Goal: Complete application form

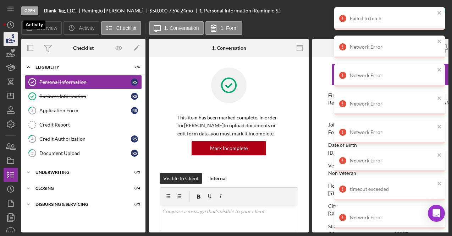
click at [9, 38] on icon "button" at bounding box center [11, 39] width 18 height 18
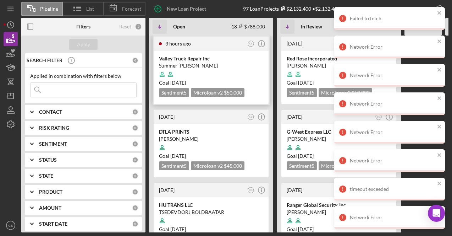
click at [199, 66] on div "Summer [PERSON_NAME]" at bounding box center [211, 65] width 104 height 7
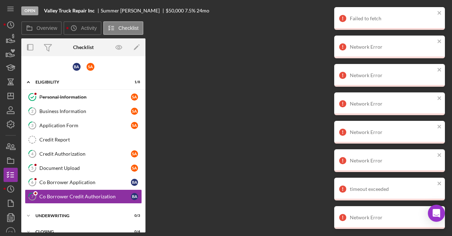
scroll to position [24, 0]
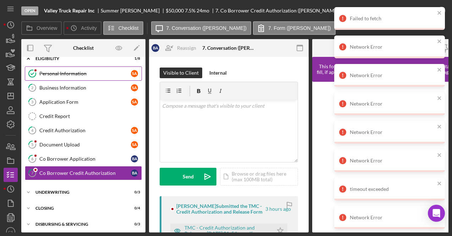
click at [83, 75] on div "Personal Information" at bounding box center [85, 74] width 92 height 6
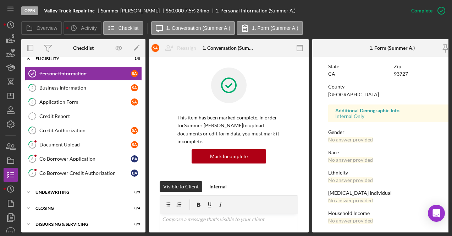
scroll to position [164, 0]
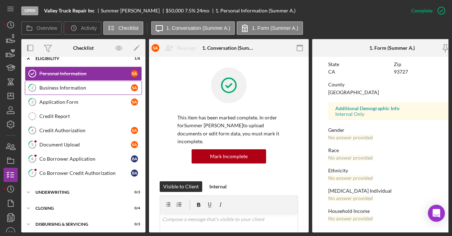
click at [76, 86] on div "Business Information" at bounding box center [85, 88] width 92 height 6
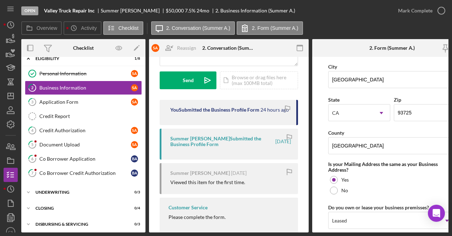
scroll to position [545, 0]
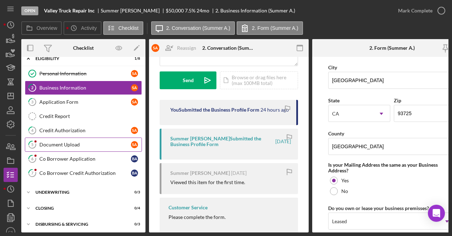
click at [85, 142] on div "Document Upload" at bounding box center [85, 145] width 92 height 6
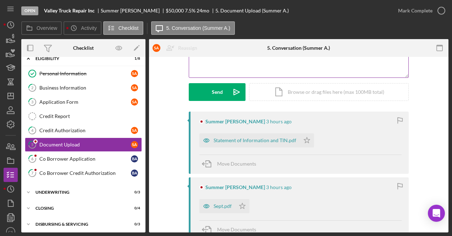
scroll to position [110, 0]
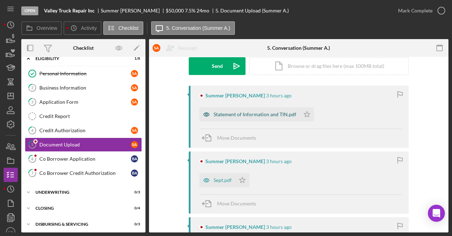
click at [249, 116] on div "Statement of Information and TIN.pdf" at bounding box center [255, 114] width 83 height 6
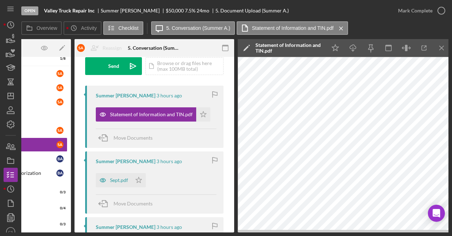
scroll to position [0, 77]
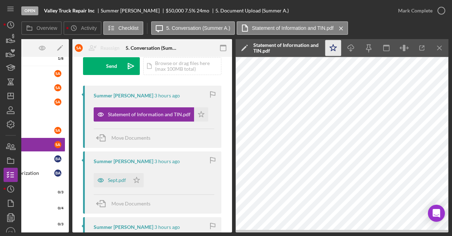
click at [333, 44] on icon "Icon/Star" at bounding box center [333, 48] width 16 height 16
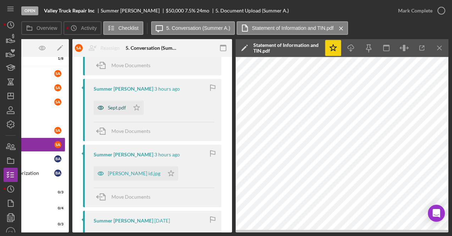
click at [116, 105] on div "Sept.pdf" at bounding box center [117, 108] width 18 height 6
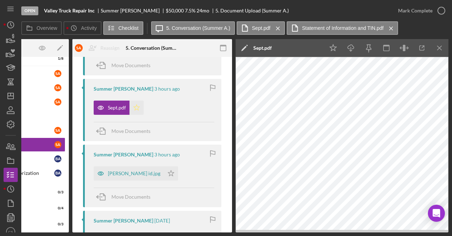
click at [135, 109] on polygon "button" at bounding box center [137, 107] width 6 height 6
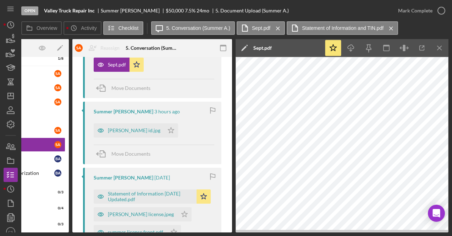
scroll to position [225, 0]
click at [119, 133] on div "[PERSON_NAME] id.jpg" at bounding box center [129, 130] width 70 height 14
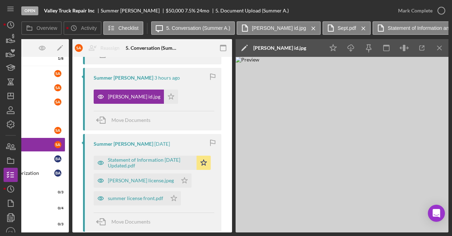
scroll to position [259, 0]
click at [164, 92] on icon "Icon/Star" at bounding box center [171, 97] width 14 height 14
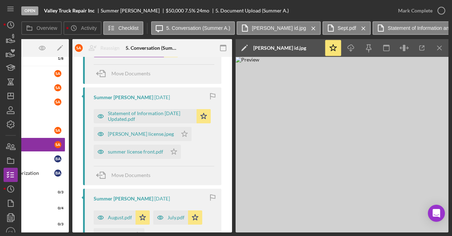
scroll to position [306, 0]
click at [175, 152] on icon "Icon/Star" at bounding box center [174, 151] width 14 height 14
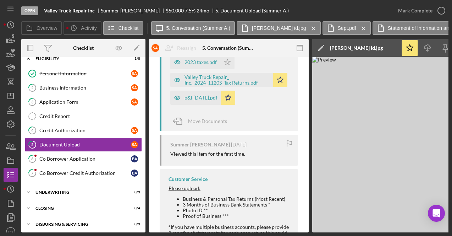
scroll to position [582, 0]
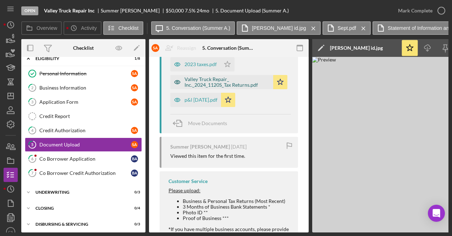
click at [238, 79] on div "Valley Truck Repair_ Inc._2024_1120S_Tax Returns.pdf" at bounding box center [227, 81] width 85 height 11
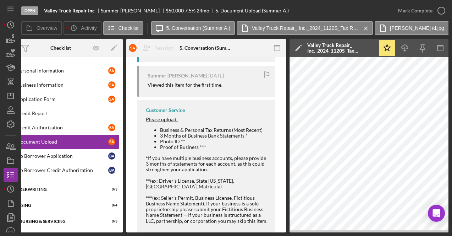
scroll to position [0, 0]
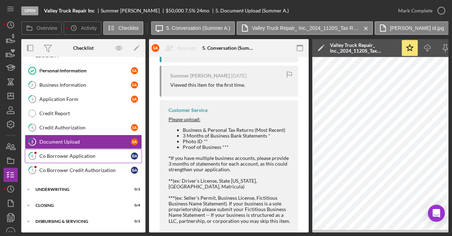
click at [75, 158] on link "6 Co Borrower Application B A" at bounding box center [83, 156] width 117 height 14
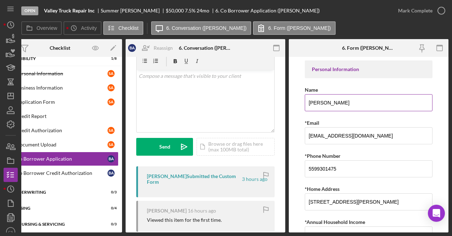
click at [322, 102] on input "[PERSON_NAME]" at bounding box center [369, 102] width 128 height 17
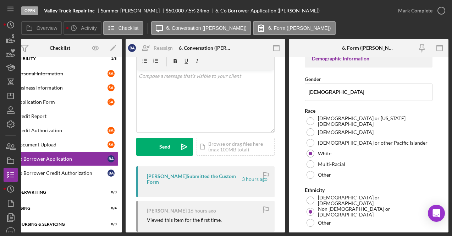
scroll to position [220, 0]
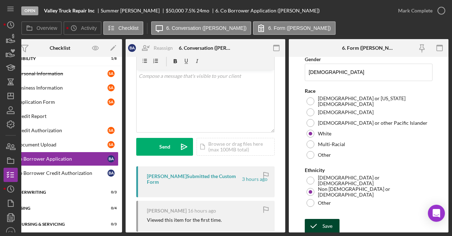
type input "[PERSON_NAME]"
click at [330, 223] on div "Save" at bounding box center [328, 226] width 10 height 14
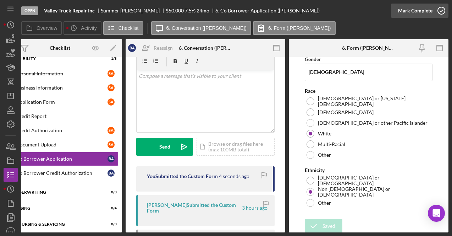
click at [442, 12] on icon "button" at bounding box center [442, 11] width 18 height 18
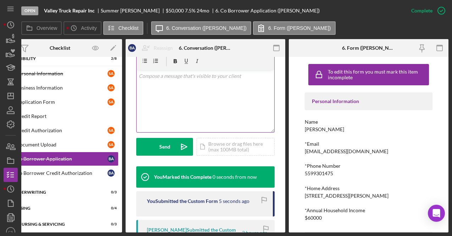
scroll to position [0, 0]
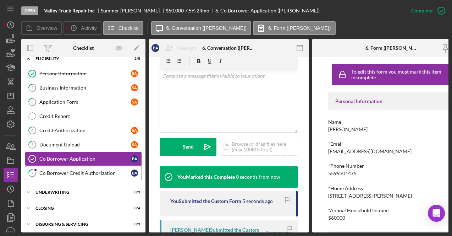
click at [89, 170] on div "Co Borrower Credit Authorization" at bounding box center [85, 173] width 92 height 6
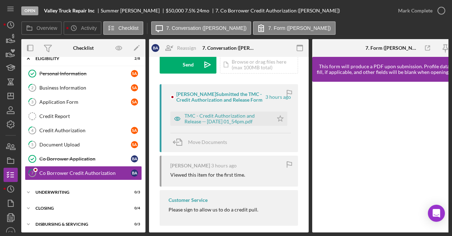
scroll to position [112, 0]
click at [233, 110] on div "TMC - Credit Authorization and Release -- [DATE] 01_54pm.pdf Icon/Star" at bounding box center [230, 117] width 121 height 18
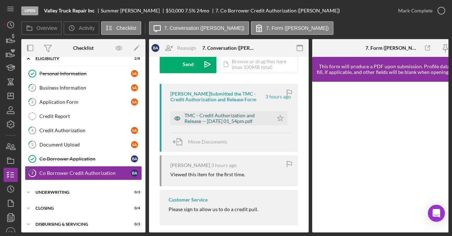
click at [247, 120] on div "TMC - Credit Authorization and Release -- [DATE] 01_54pm.pdf" at bounding box center [227, 117] width 85 height 11
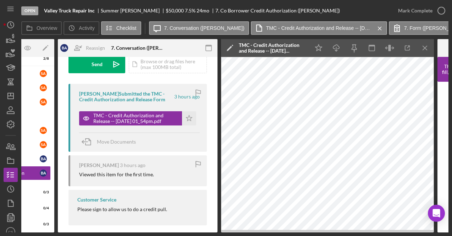
scroll to position [0, 229]
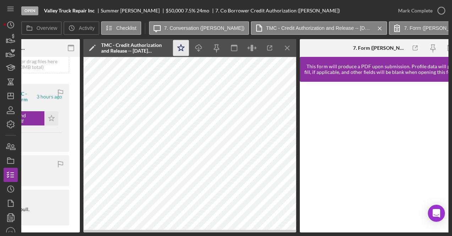
click at [178, 44] on icon "Icon/Star" at bounding box center [181, 48] width 16 height 16
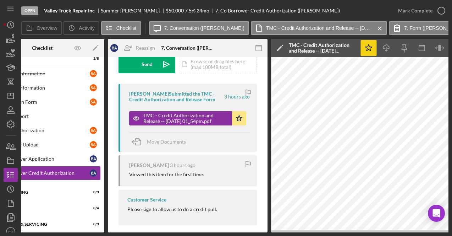
scroll to position [0, 0]
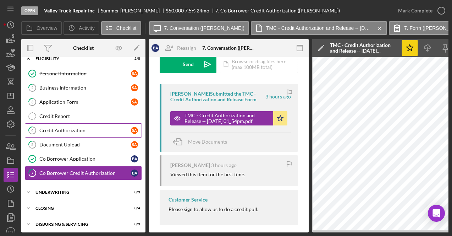
click at [86, 131] on div "Credit Authorization" at bounding box center [85, 130] width 92 height 6
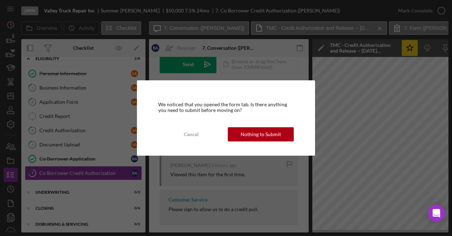
click at [235, 126] on div "We noticed that you opened the form tab. Is there anything you need to submit b…" at bounding box center [226, 117] width 178 height 75
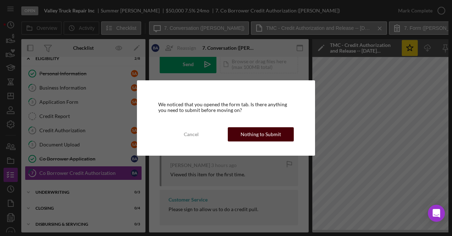
click at [238, 129] on button "Nothing to Submit" at bounding box center [261, 134] width 66 height 14
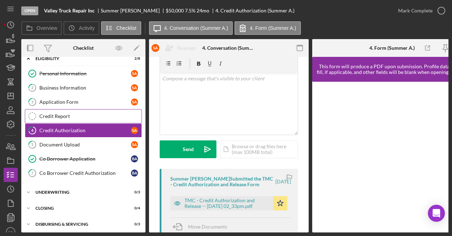
click at [93, 113] on div "Credit Report" at bounding box center [90, 116] width 102 height 6
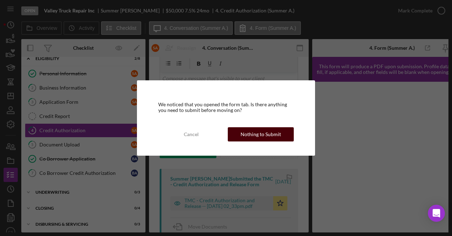
click at [287, 128] on button "Nothing to Submit" at bounding box center [261, 134] width 66 height 14
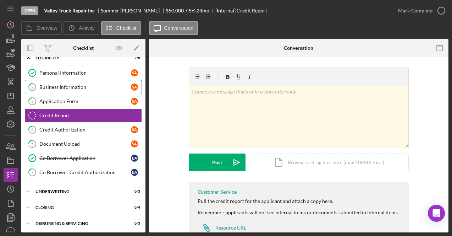
click at [66, 85] on div "Business Information" at bounding box center [85, 87] width 92 height 6
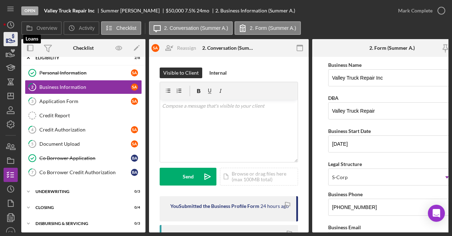
click at [10, 37] on icon "button" at bounding box center [11, 39] width 18 height 18
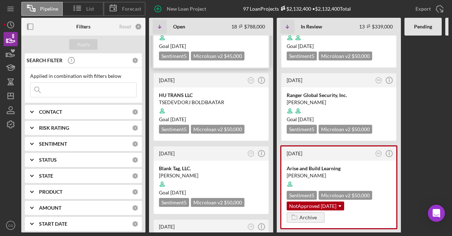
scroll to position [125, 0]
click at [187, 147] on div "[DATE] CS Icon/Info" at bounding box center [211, 154] width 115 height 14
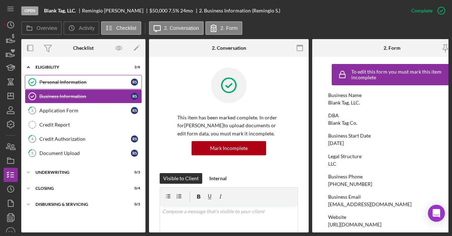
click at [89, 83] on div "Personal Information" at bounding box center [85, 82] width 92 height 6
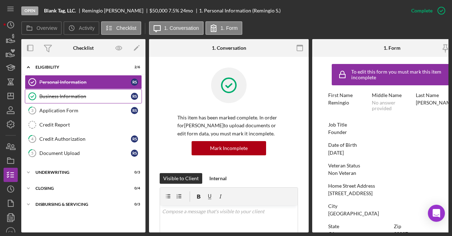
click at [94, 97] on div "Business Information" at bounding box center [85, 96] width 92 height 6
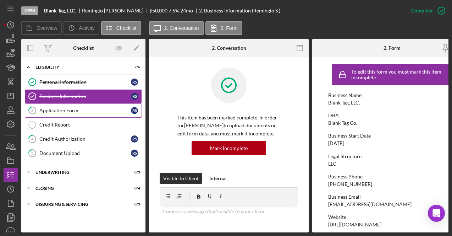
click at [94, 105] on link "3 Application Form R S" at bounding box center [83, 110] width 117 height 14
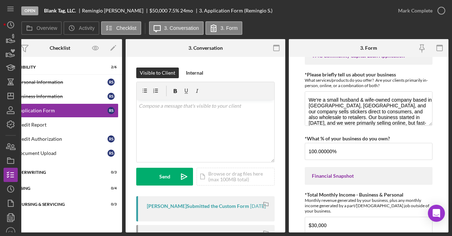
scroll to position [95, 0]
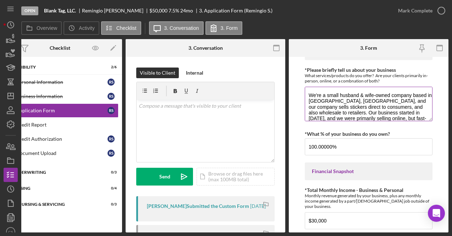
click at [378, 115] on textarea "We're a small husband & wife-owned company based in [GEOGRAPHIC_DATA], [GEOGRAP…" at bounding box center [369, 104] width 128 height 34
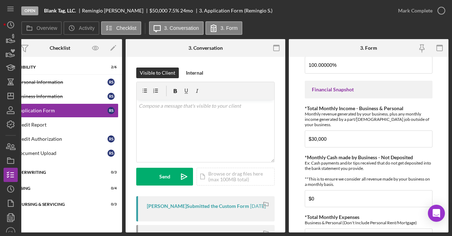
scroll to position [176, 0]
click at [342, 131] on input "$30,000" at bounding box center [369, 139] width 128 height 17
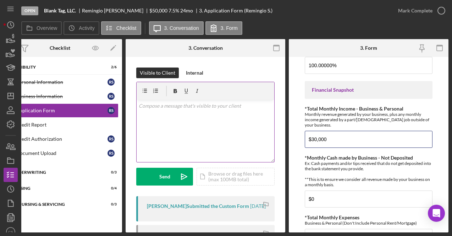
scroll to position [0, 0]
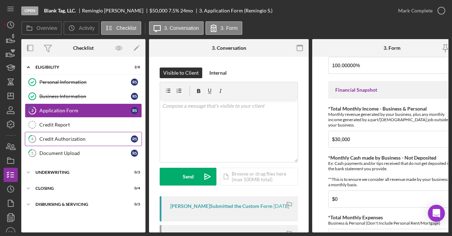
click at [68, 136] on div "Credit Authorization" at bounding box center [85, 139] width 92 height 6
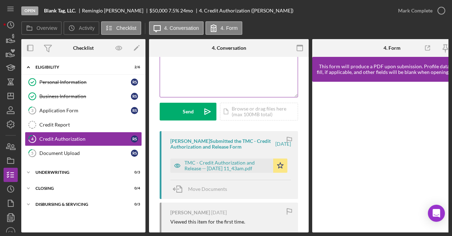
scroll to position [66, 0]
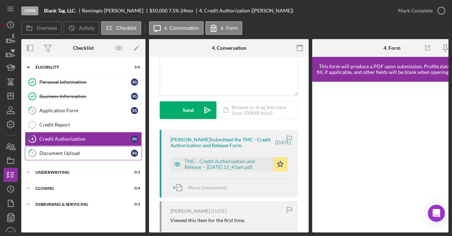
click at [84, 154] on div "Document Upload" at bounding box center [85, 153] width 92 height 6
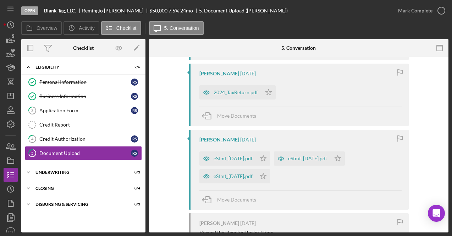
scroll to position [289, 0]
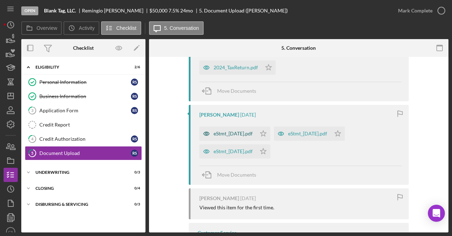
click at [250, 131] on div "eStmt_[DATE].pdf" at bounding box center [233, 134] width 39 height 6
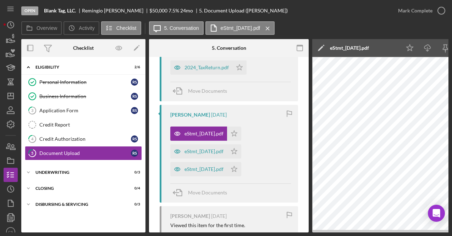
scroll to position [0, 77]
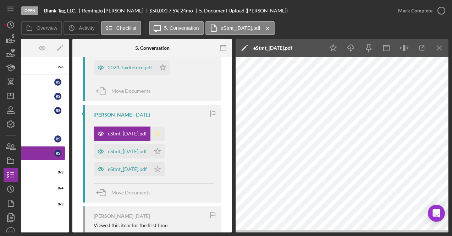
click at [161, 134] on polygon "button" at bounding box center [158, 133] width 6 height 6
click at [147, 145] on div "eStmt_[DATE].pdf" at bounding box center [122, 151] width 57 height 14
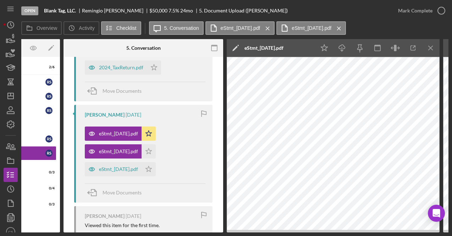
scroll to position [0, 87]
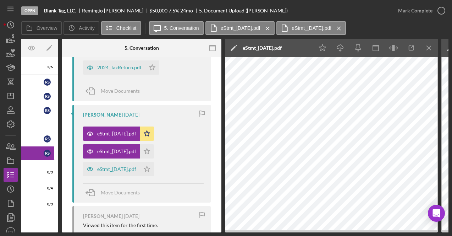
click at [155, 141] on div "eStmt_[DATE].pdf Icon/Star" at bounding box center [120, 150] width 75 height 18
click at [150, 150] on polygon "button" at bounding box center [147, 151] width 6 height 6
click at [129, 166] on div "eStmt_[DATE].pdf" at bounding box center [116, 169] width 39 height 6
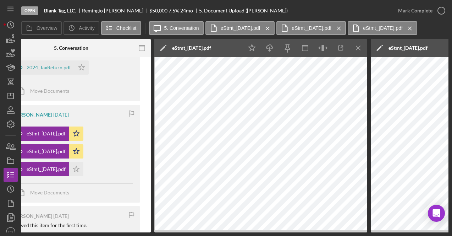
scroll to position [0, 125]
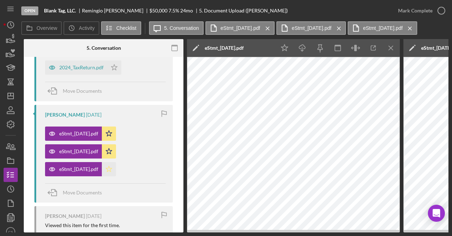
click at [116, 167] on icon "Icon/Star" at bounding box center [109, 169] width 14 height 14
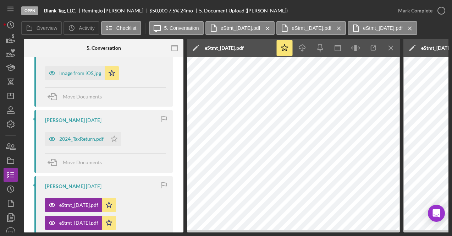
scroll to position [214, 0]
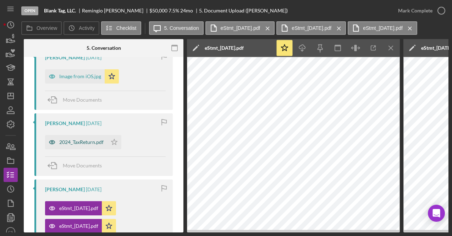
click at [81, 140] on div "2024_TaxReturn.pdf" at bounding box center [81, 142] width 44 height 6
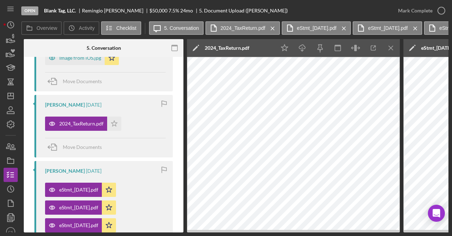
scroll to position [224, 0]
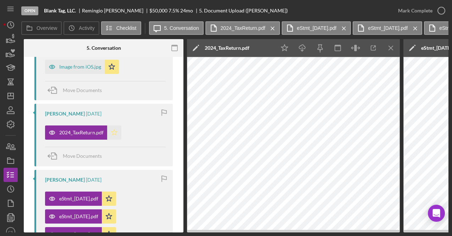
click at [112, 131] on icon "Icon/Star" at bounding box center [114, 132] width 14 height 14
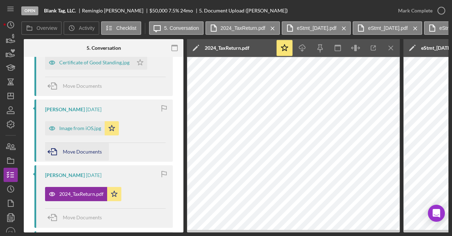
scroll to position [133, 0]
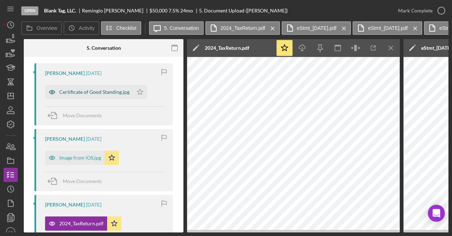
click at [97, 92] on div "Certificate of Good Standing.jpg" at bounding box center [94, 92] width 70 height 6
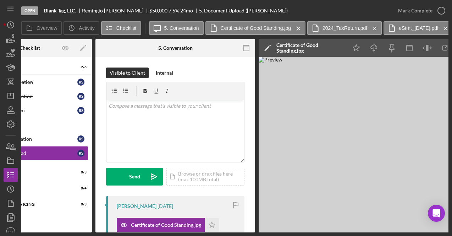
scroll to position [0, 0]
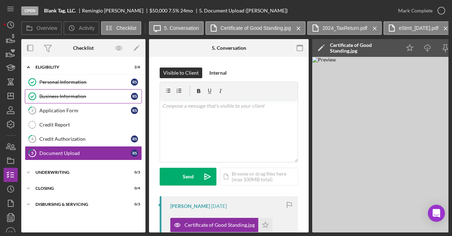
click at [80, 95] on div "Business Information" at bounding box center [85, 96] width 92 height 6
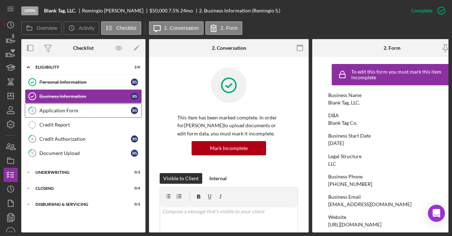
click at [59, 112] on div "Application Form" at bounding box center [85, 111] width 92 height 6
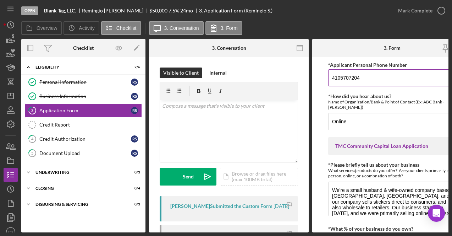
click at [389, 73] on input "4105707204" at bounding box center [392, 77] width 128 height 17
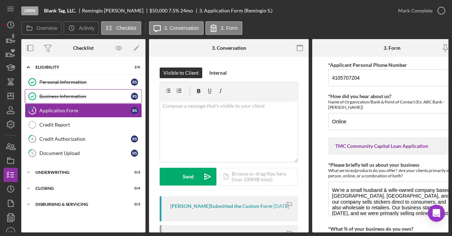
click at [98, 96] on div "Business Information" at bounding box center [85, 96] width 92 height 6
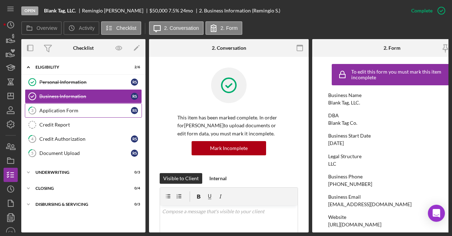
click at [61, 113] on link "3 Application Form R S" at bounding box center [83, 110] width 117 height 14
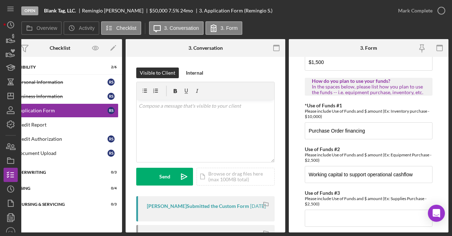
scroll to position [448, 0]
click at [377, 130] on input "Purchase Order financing" at bounding box center [369, 130] width 128 height 17
click at [369, 179] on input "Working capital to support operational cashflow" at bounding box center [369, 173] width 128 height 17
click at [350, 209] on input "Use of Funds #3" at bounding box center [369, 217] width 128 height 17
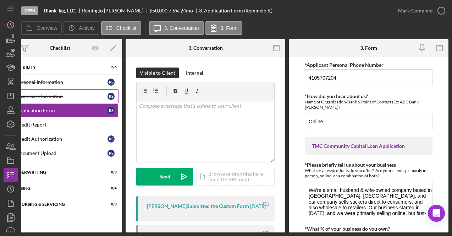
scroll to position [0, 0]
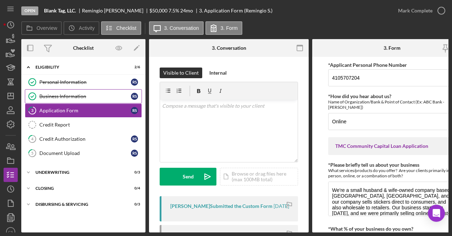
click at [94, 93] on div "Business Information" at bounding box center [85, 96] width 92 height 6
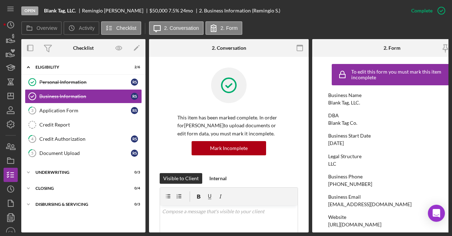
scroll to position [31, 0]
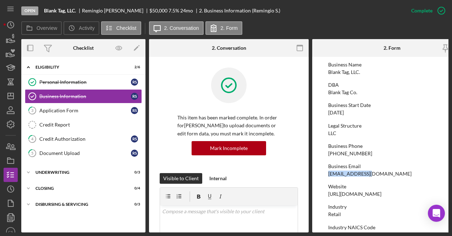
drag, startPoint x: 387, startPoint y: 175, endPoint x: 320, endPoint y: 175, distance: 66.7
click at [320, 175] on form "To edit this form you must mark this item incomplete Business Name Blank Tag, L…" at bounding box center [392, 144] width 160 height 175
copy div "[EMAIL_ADDRESS][DOMAIN_NAME]"
click at [7, 33] on icon "button" at bounding box center [11, 39] width 18 height 18
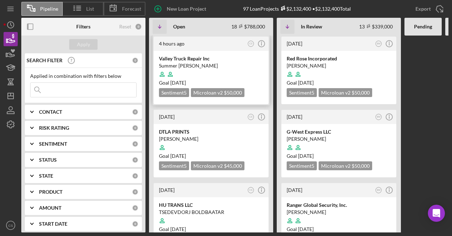
click at [227, 68] on div at bounding box center [211, 73] width 104 height 13
